Goal: Transaction & Acquisition: Purchase product/service

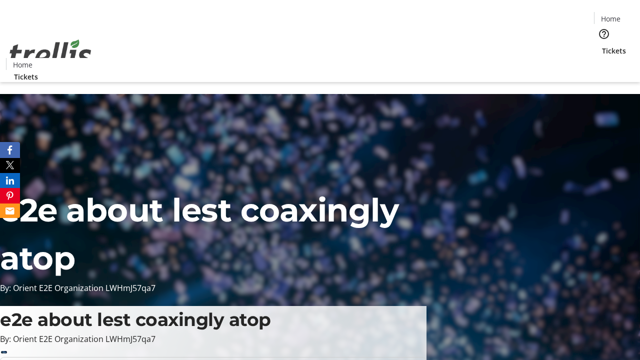
click at [602, 45] on span "Tickets" at bounding box center [614, 50] width 24 height 10
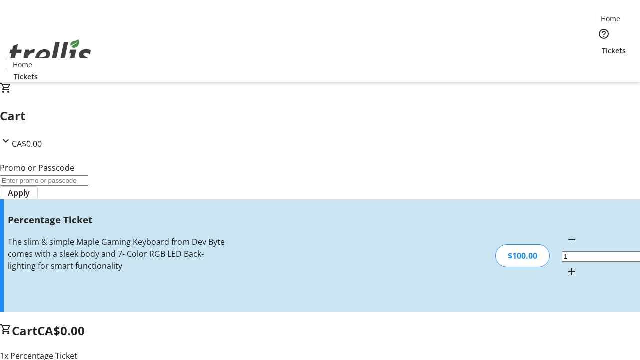
type input "FOO"
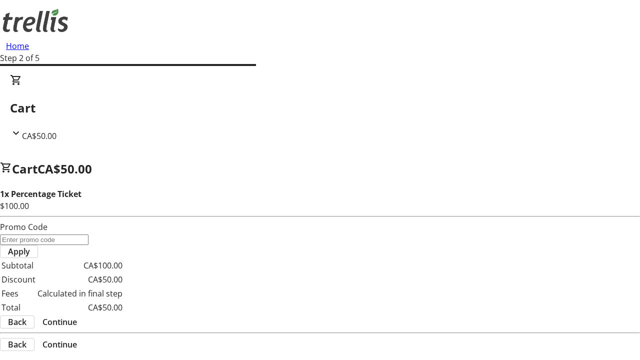
click at [77, 316] on span "Continue" at bounding box center [59, 322] width 34 height 12
